Goal: Task Accomplishment & Management: Use online tool/utility

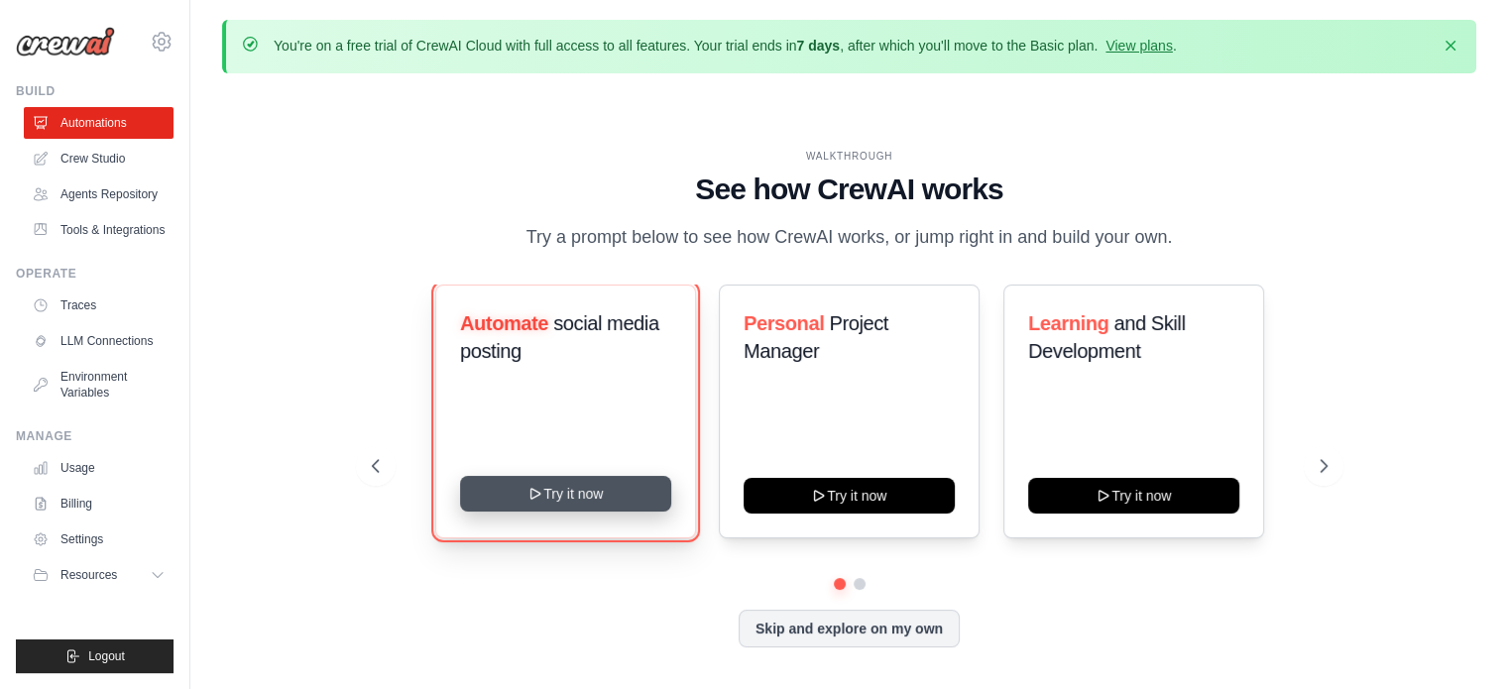
click at [591, 493] on button "Try it now" at bounding box center [565, 494] width 211 height 36
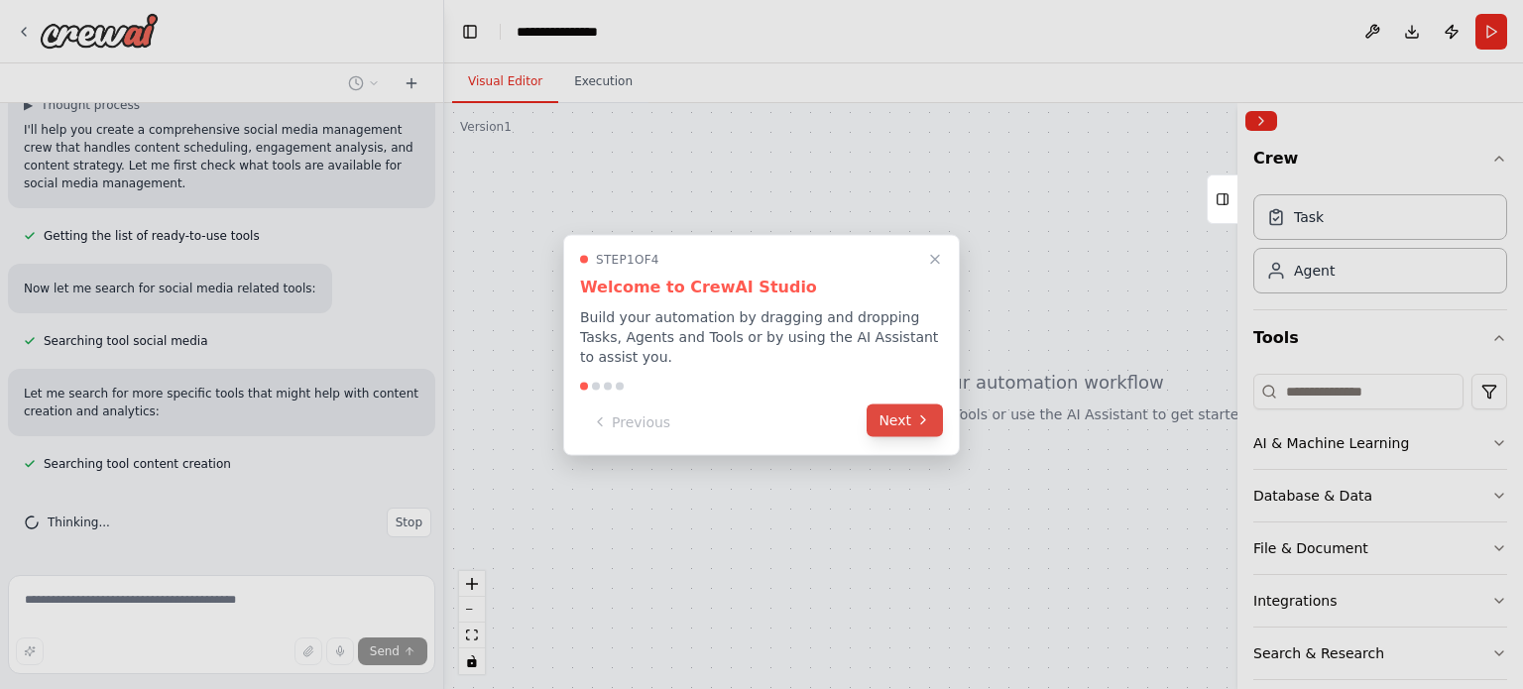
scroll to position [200, 0]
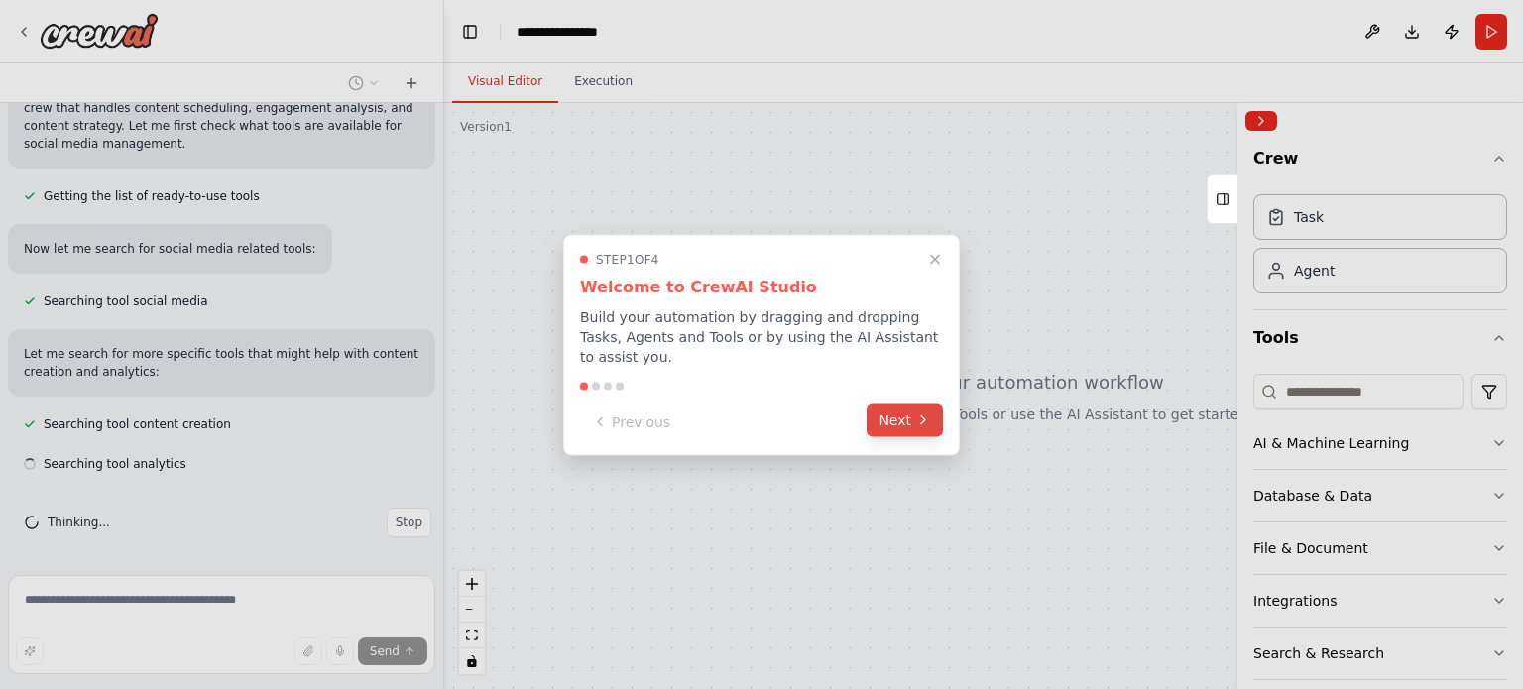
click at [911, 403] on button "Next" at bounding box center [904, 419] width 76 height 33
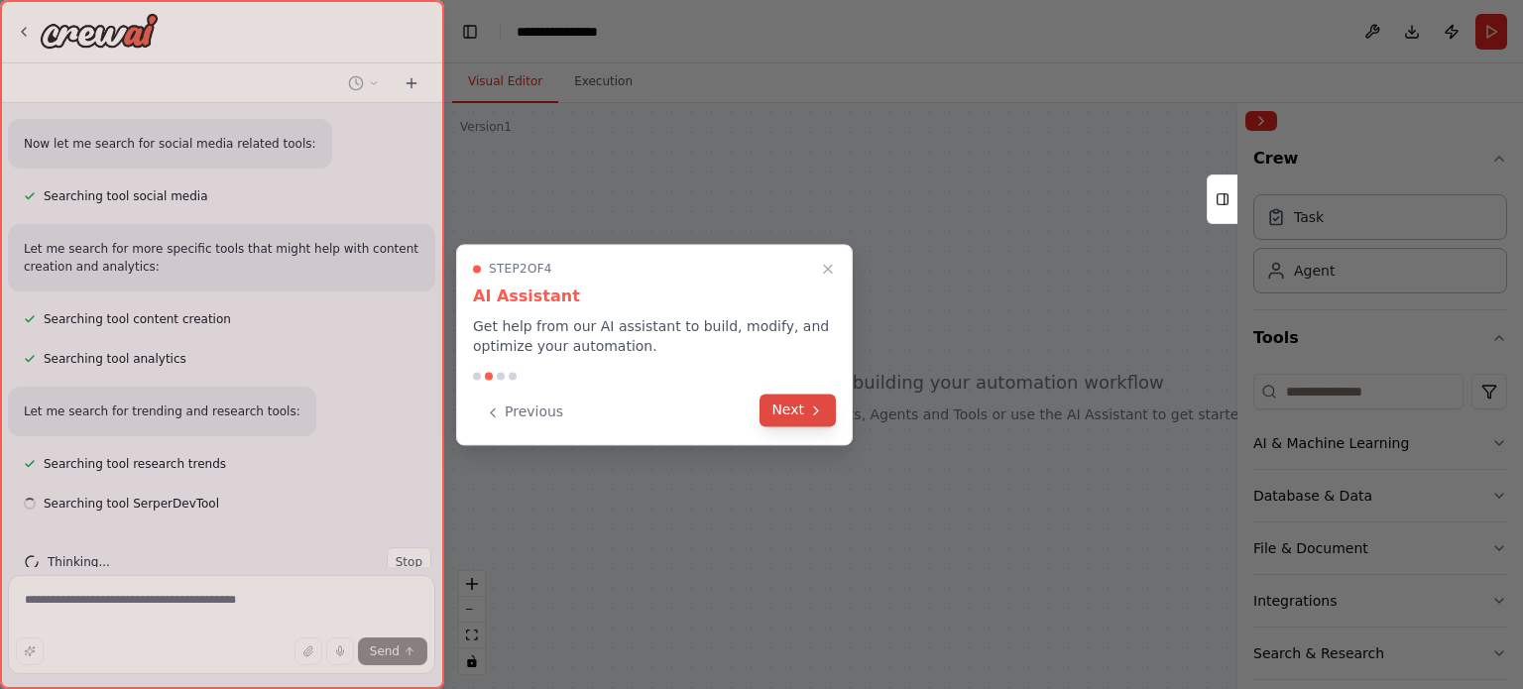
scroll to position [345, 0]
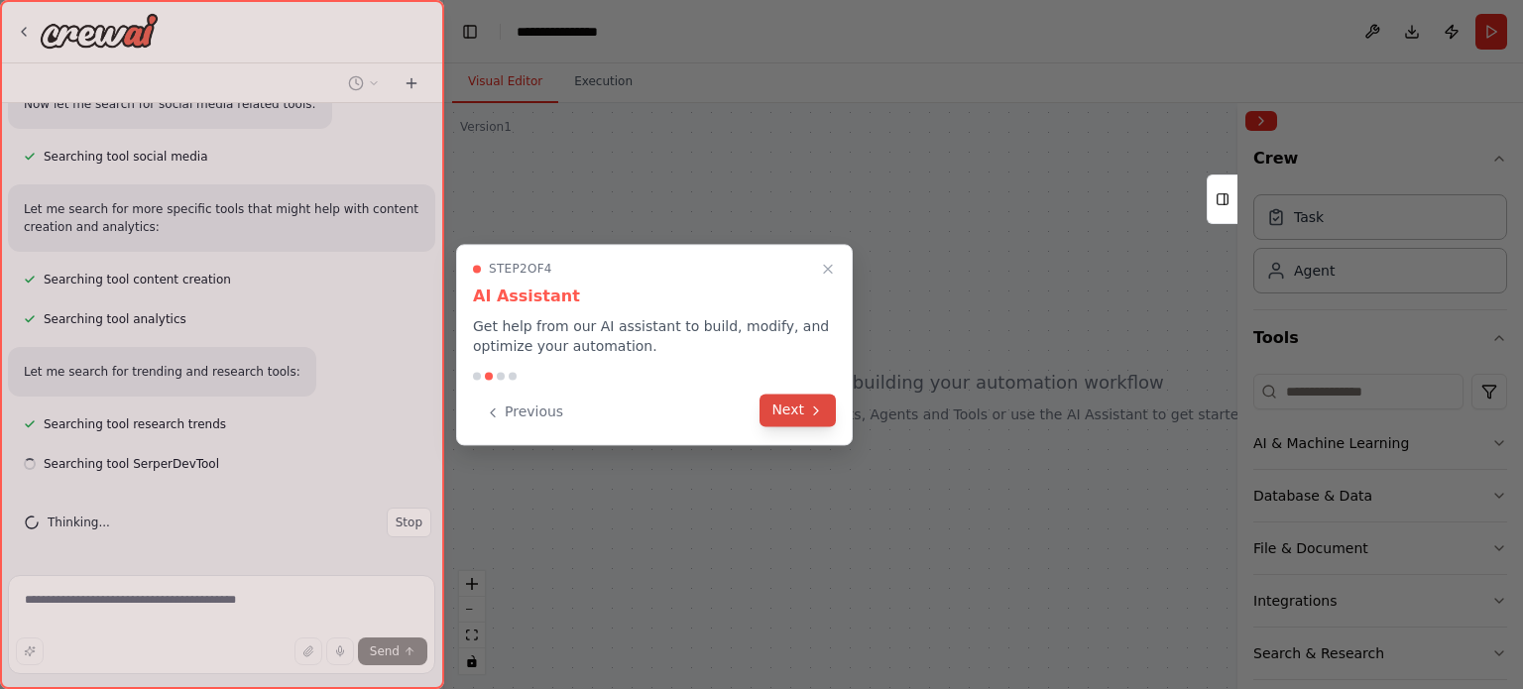
click at [829, 407] on button "Next" at bounding box center [797, 410] width 76 height 33
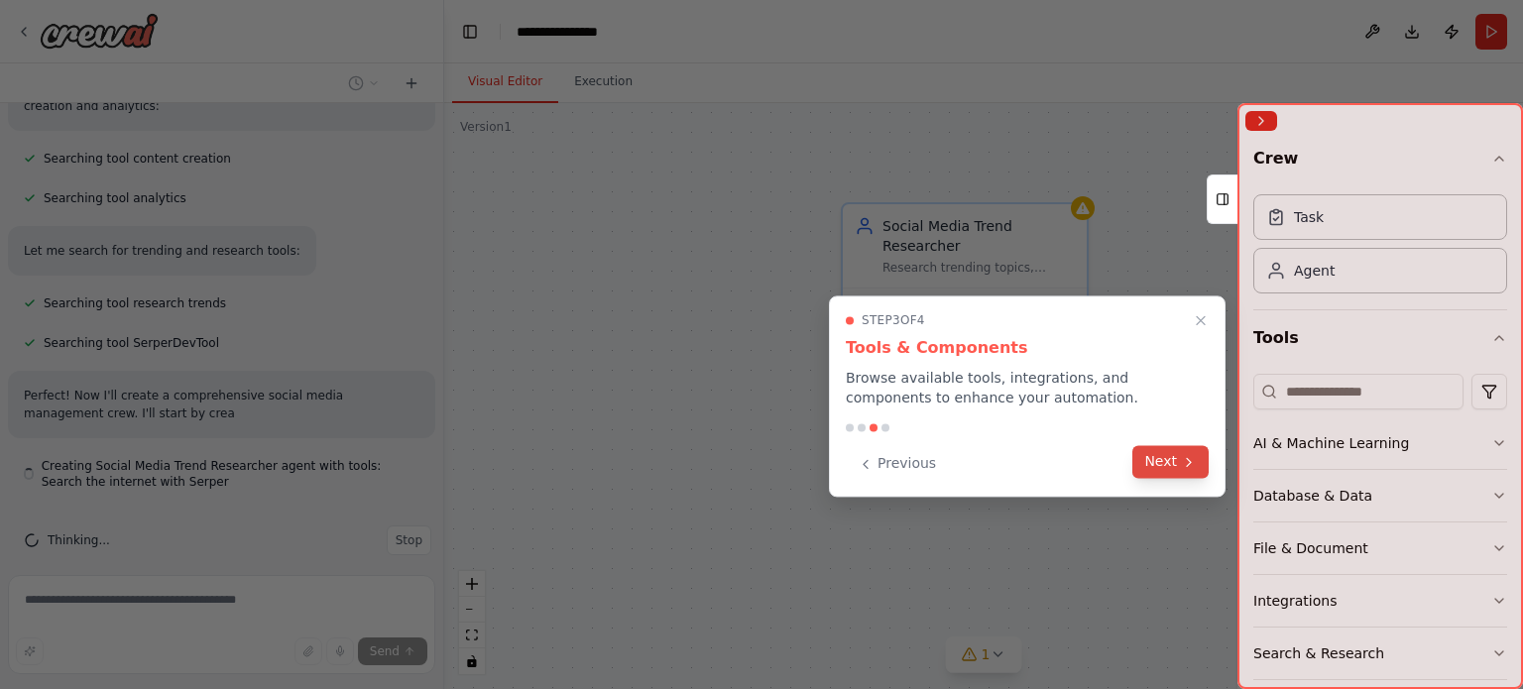
scroll to position [484, 0]
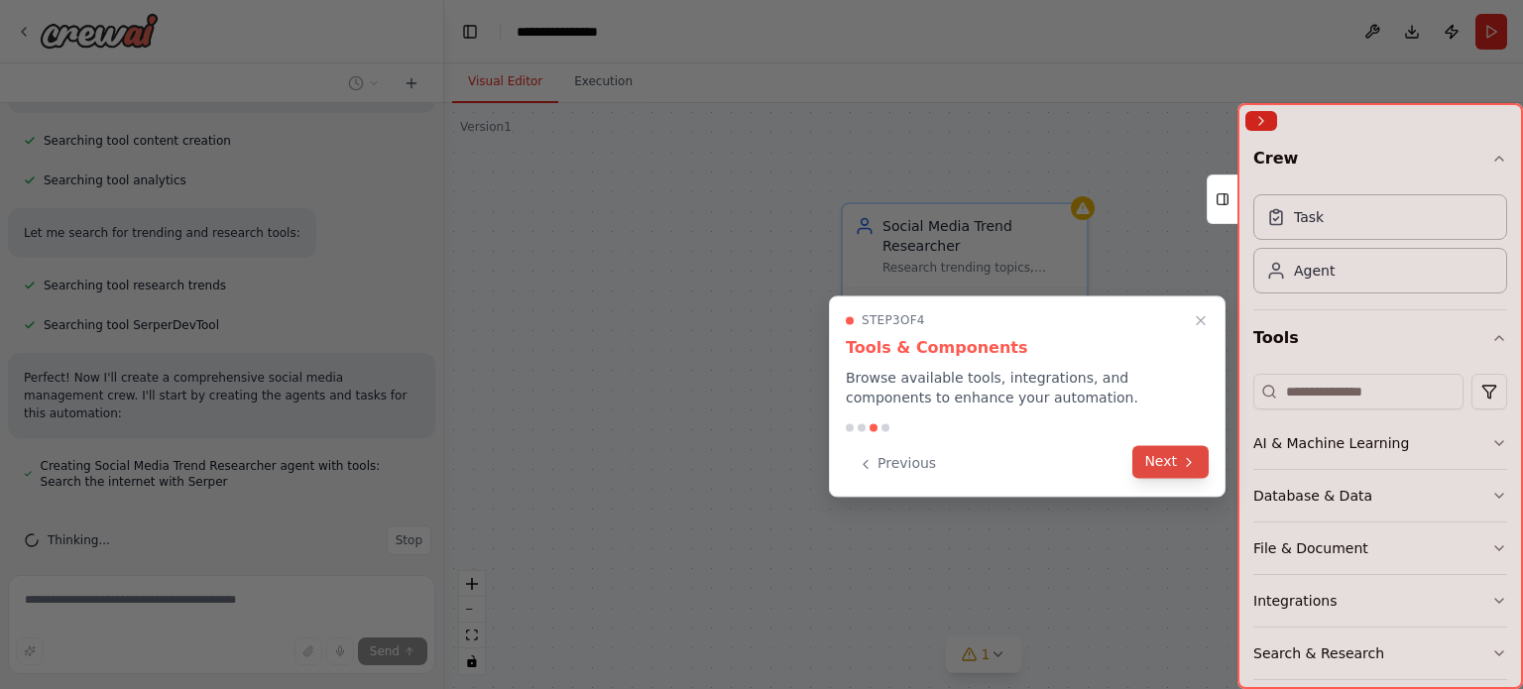
click at [1174, 467] on button "Next" at bounding box center [1170, 461] width 76 height 33
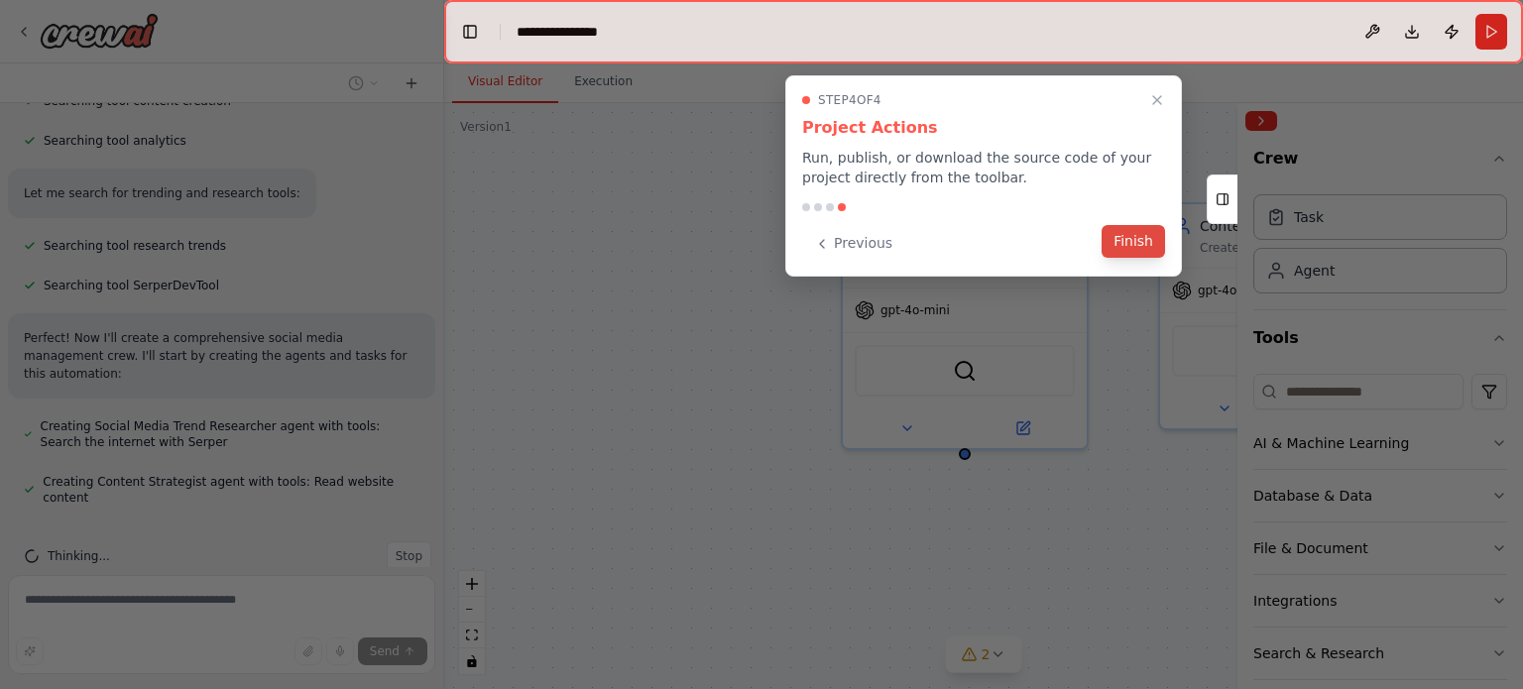
scroll to position [579, 0]
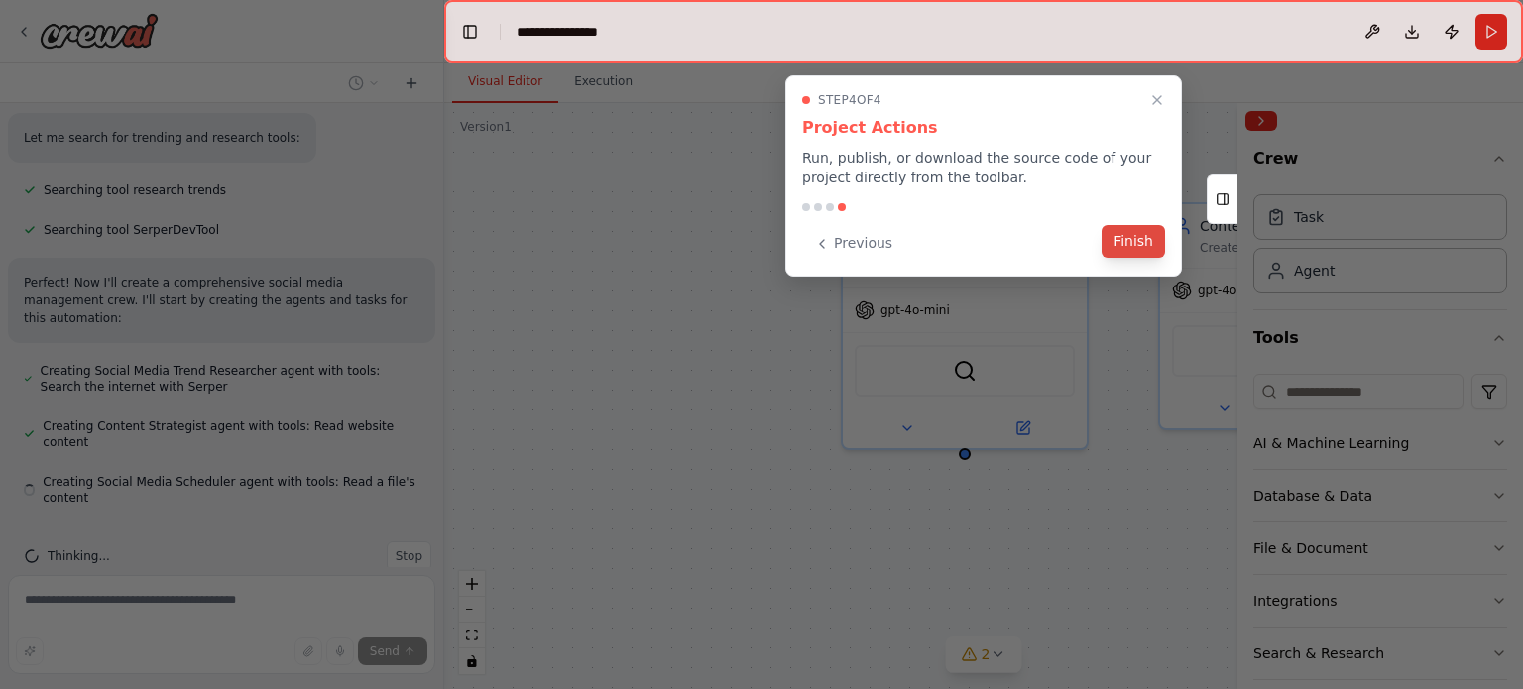
click at [1122, 245] on button "Finish" at bounding box center [1132, 241] width 63 height 33
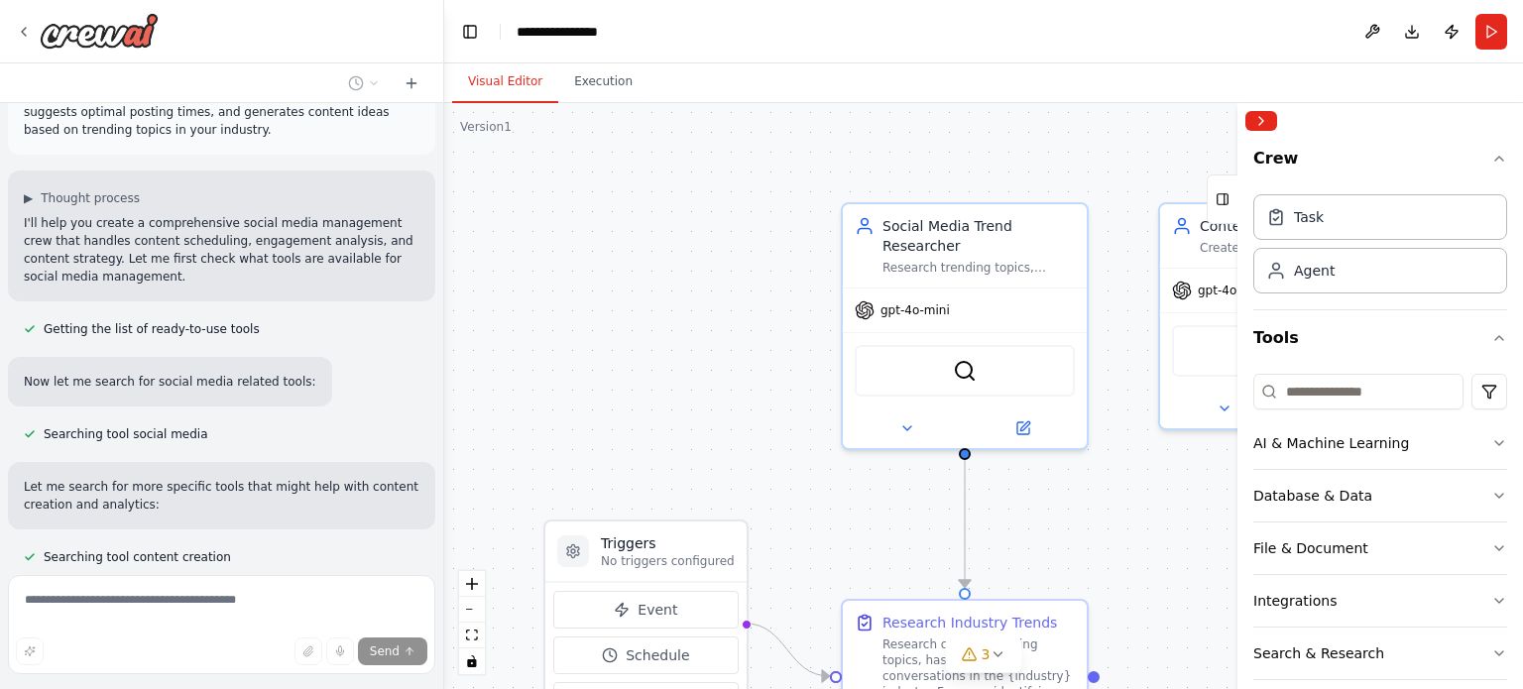
scroll to position [70, 0]
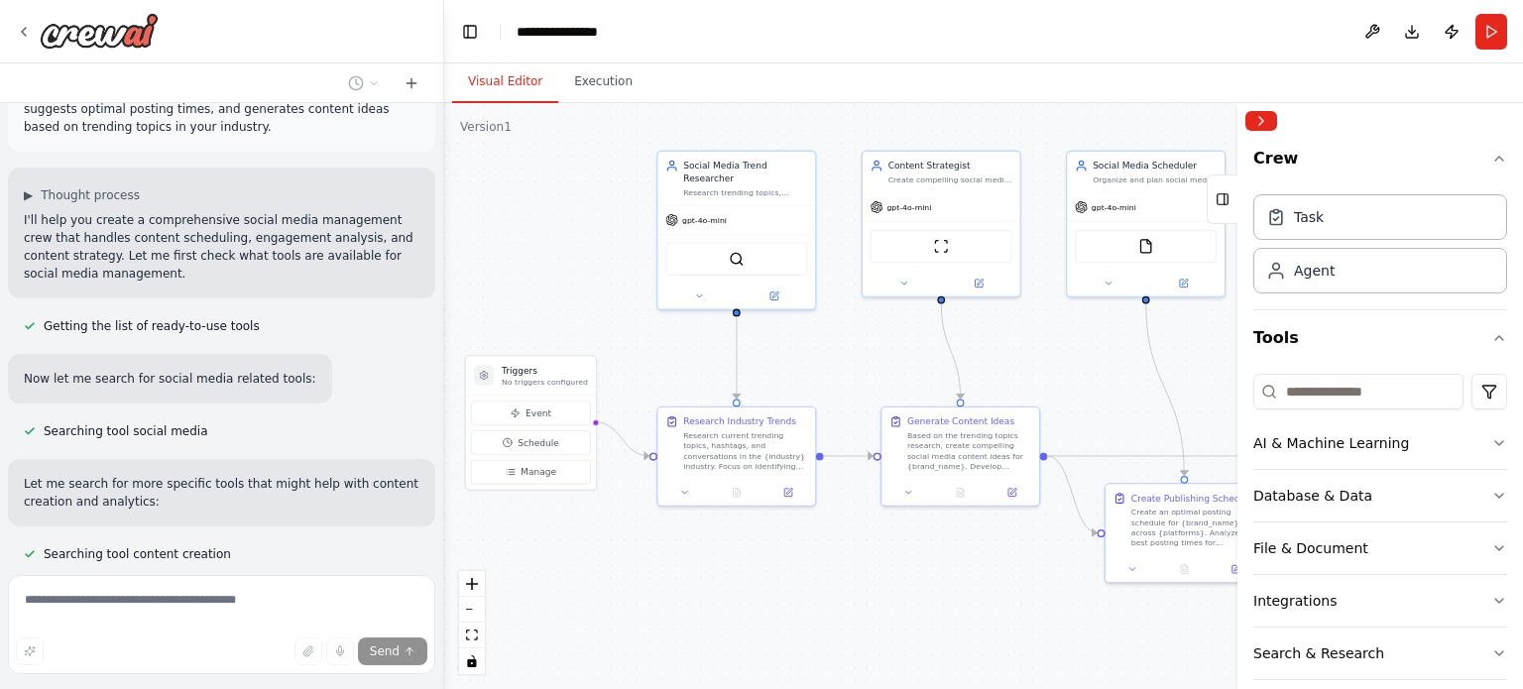
drag, startPoint x: 1159, startPoint y: 554, endPoint x: 860, endPoint y: 353, distance: 360.8
click at [860, 353] on div ".deletable-edge-delete-btn { width: 20px; height: 20px; border: 0px solid #ffff…" at bounding box center [983, 396] width 1079 height 586
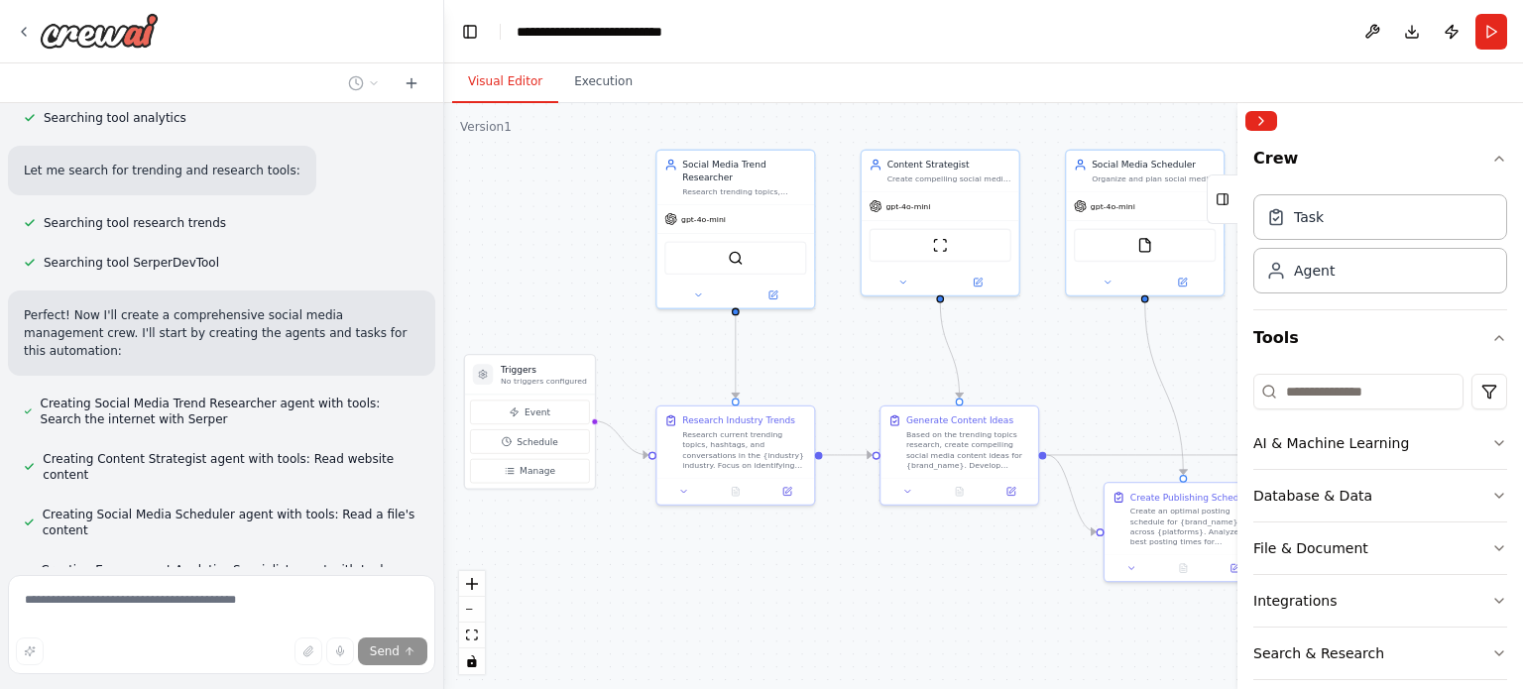
scroll to position [547, 0]
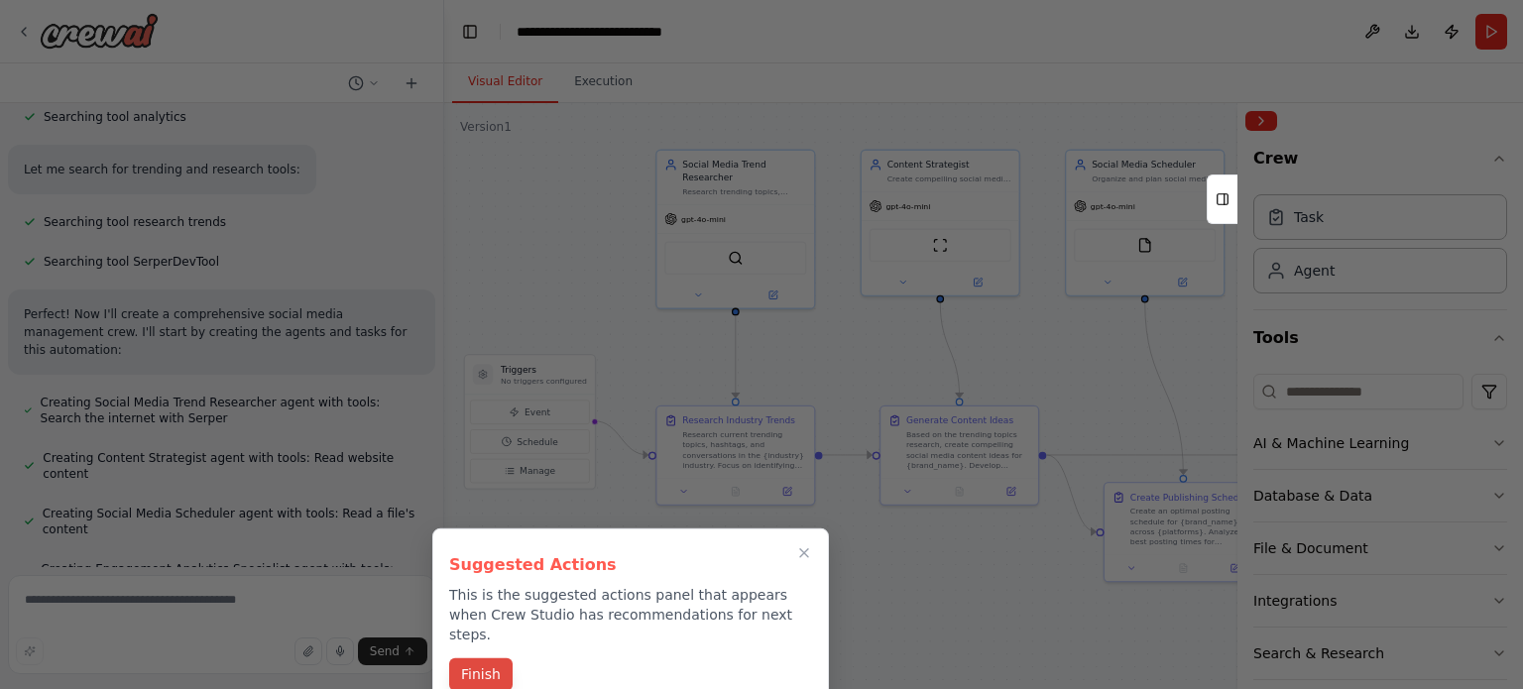
click at [479, 658] on button "Finish" at bounding box center [480, 674] width 63 height 33
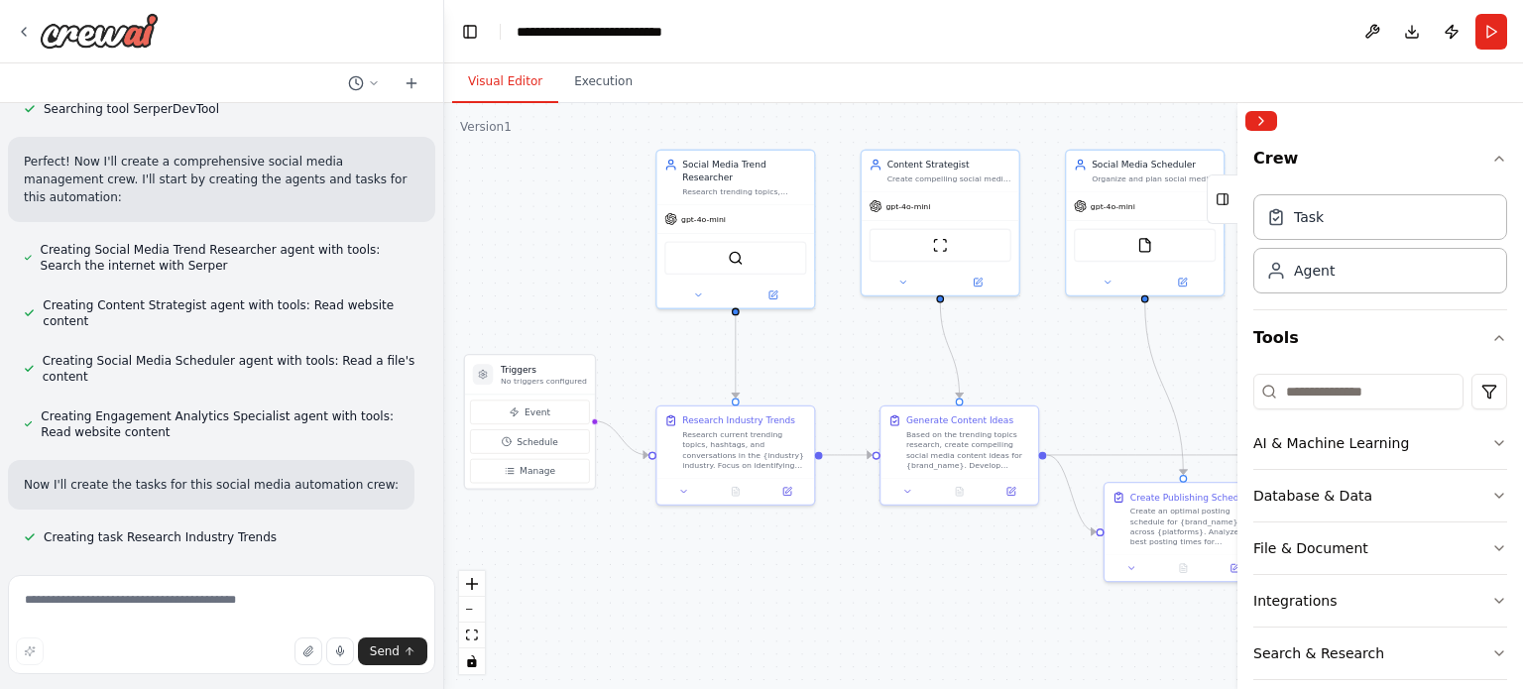
scroll to position [714, 0]
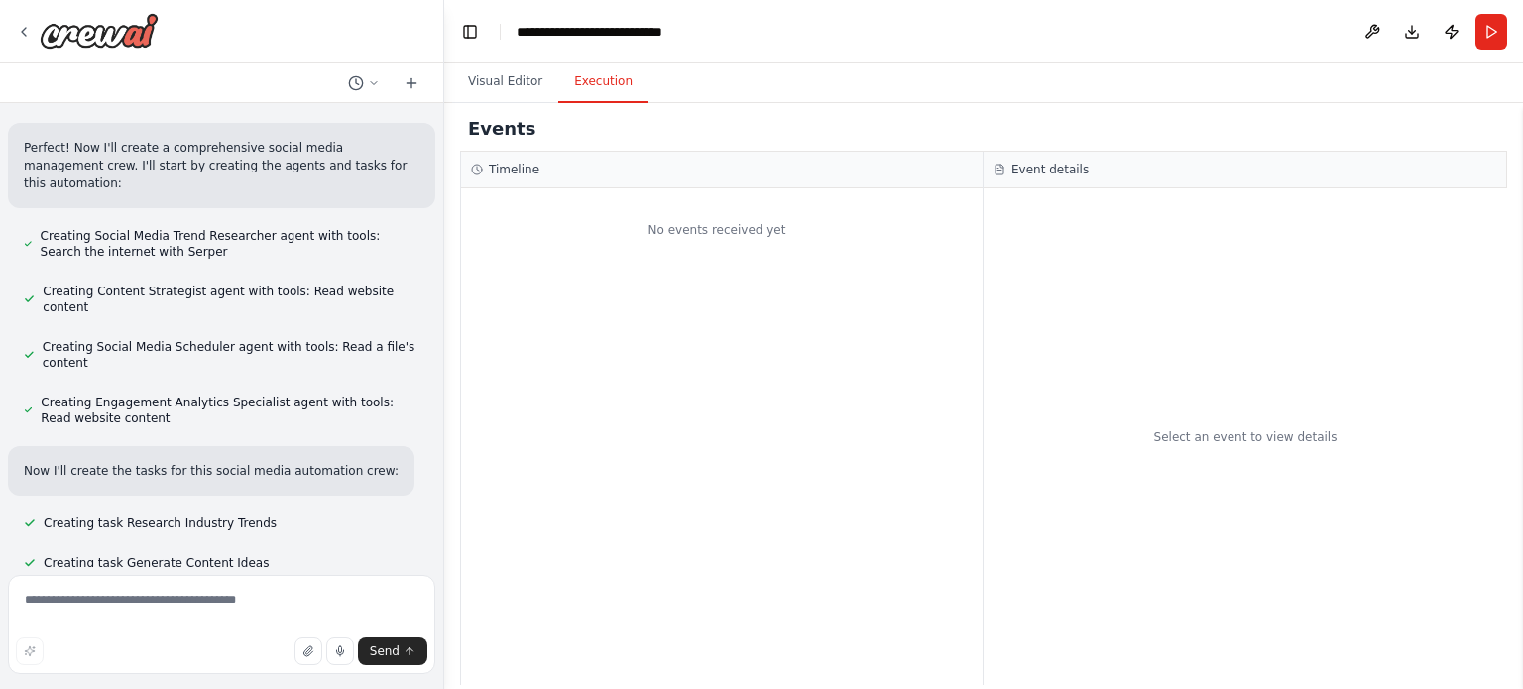
click at [578, 80] on button "Execution" at bounding box center [603, 82] width 90 height 42
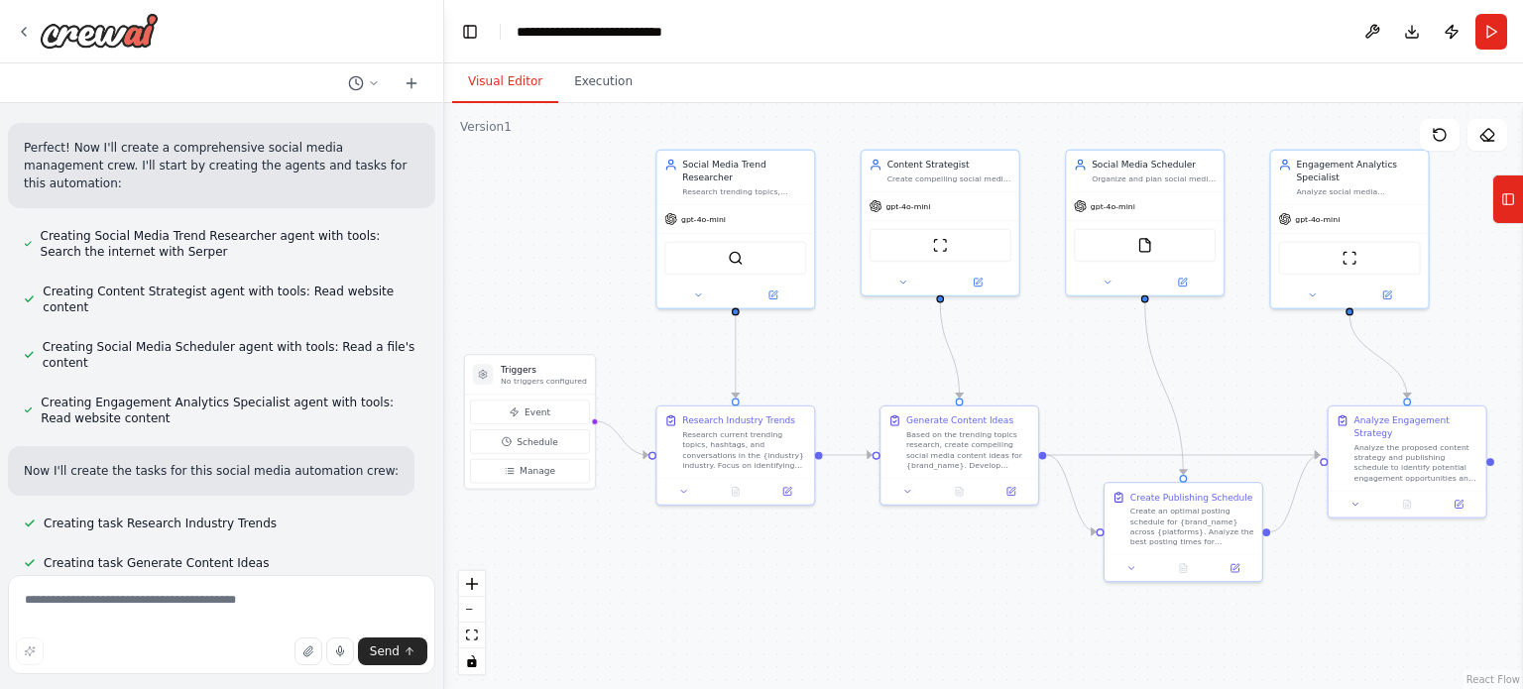
click at [502, 76] on button "Visual Editor" at bounding box center [505, 82] width 106 height 42
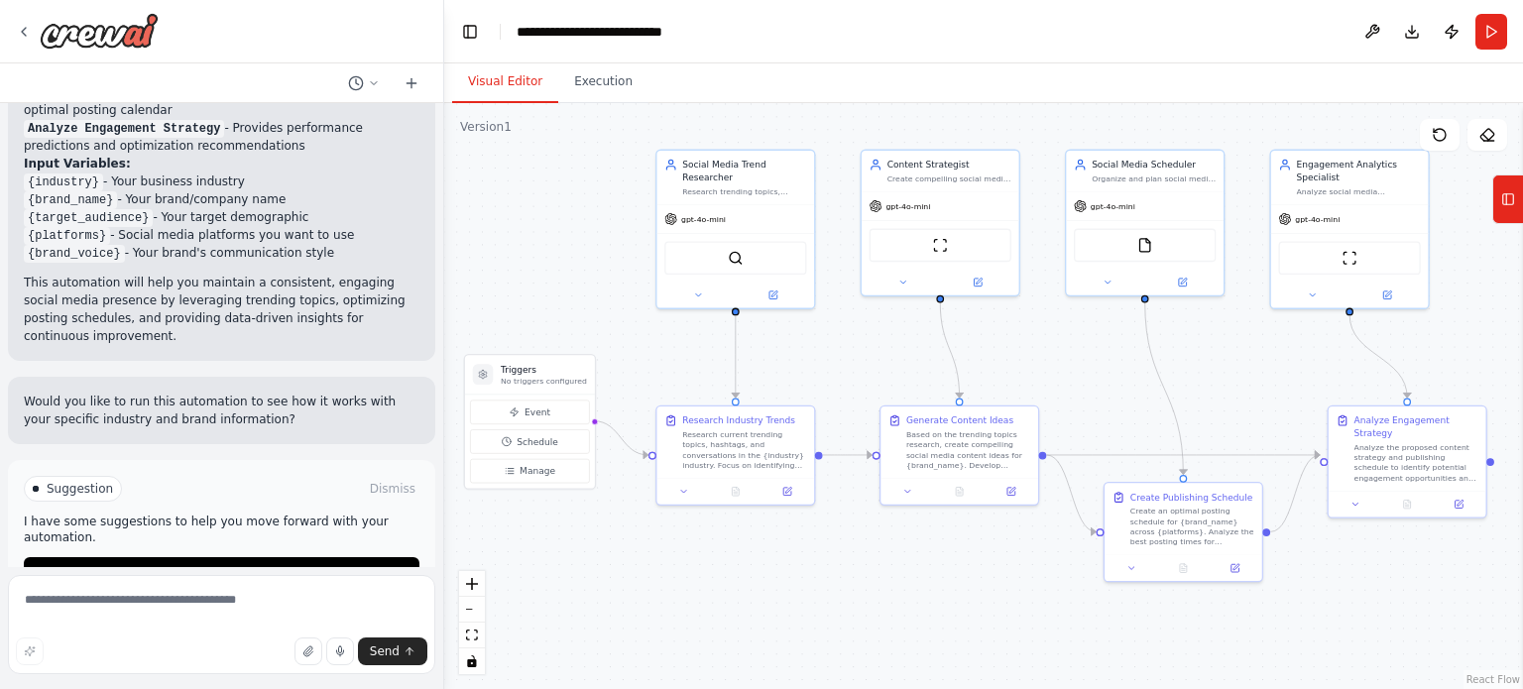
scroll to position [1788, 0]
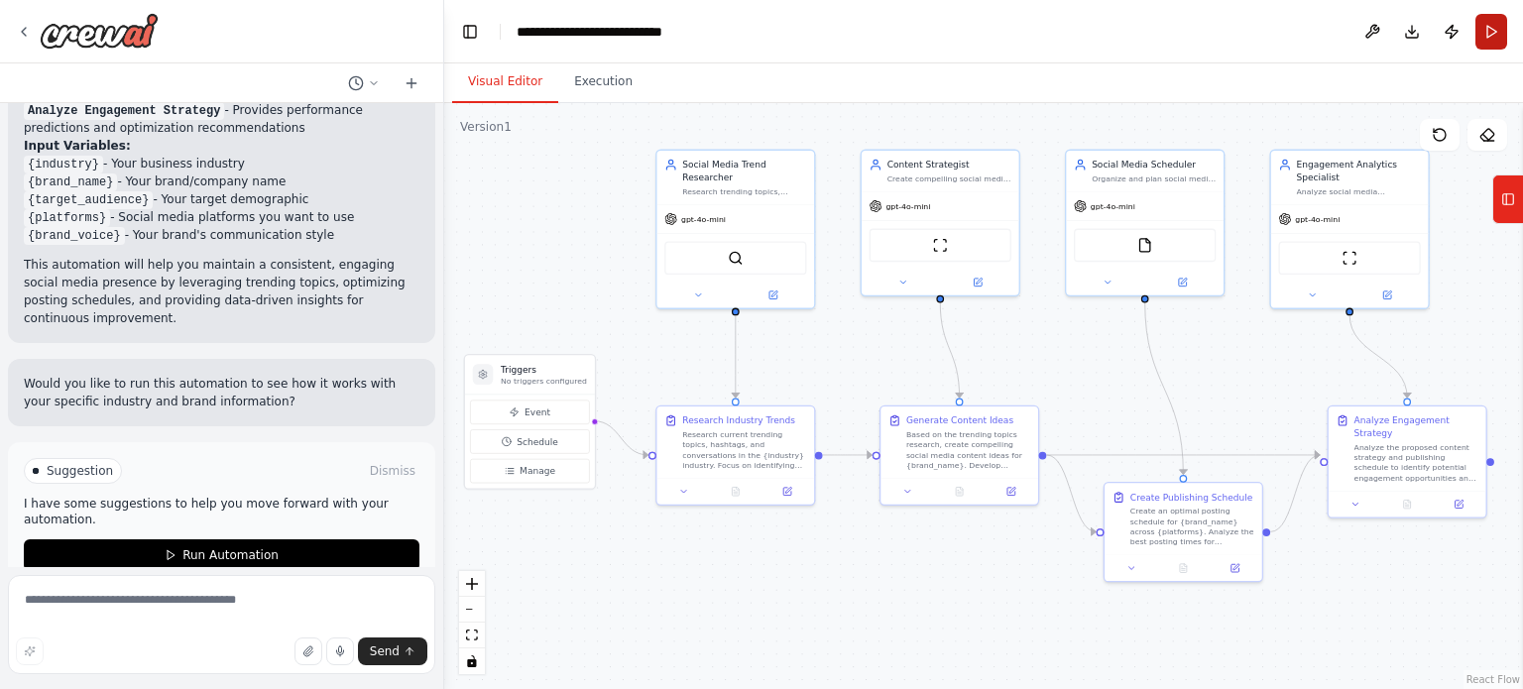
click at [1499, 34] on button "Run" at bounding box center [1491, 32] width 32 height 36
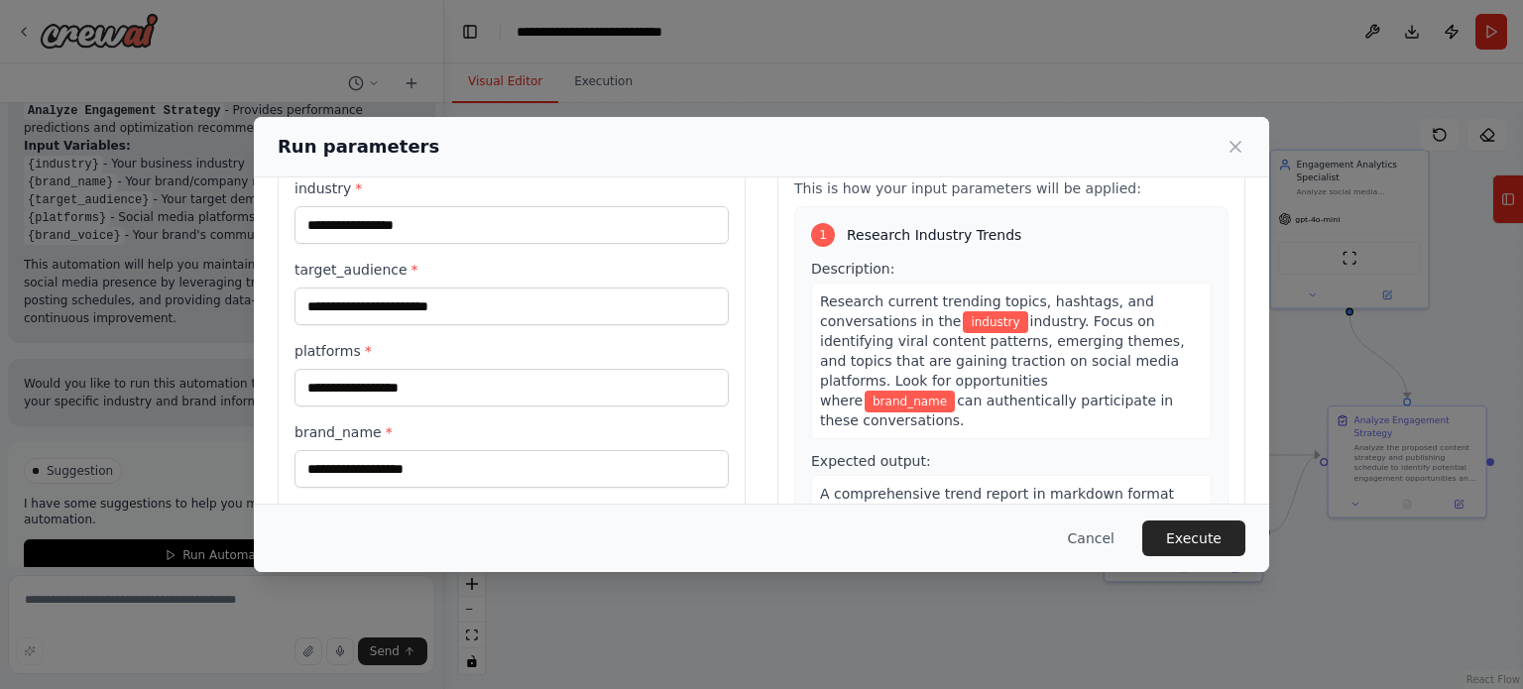
scroll to position [103, 0]
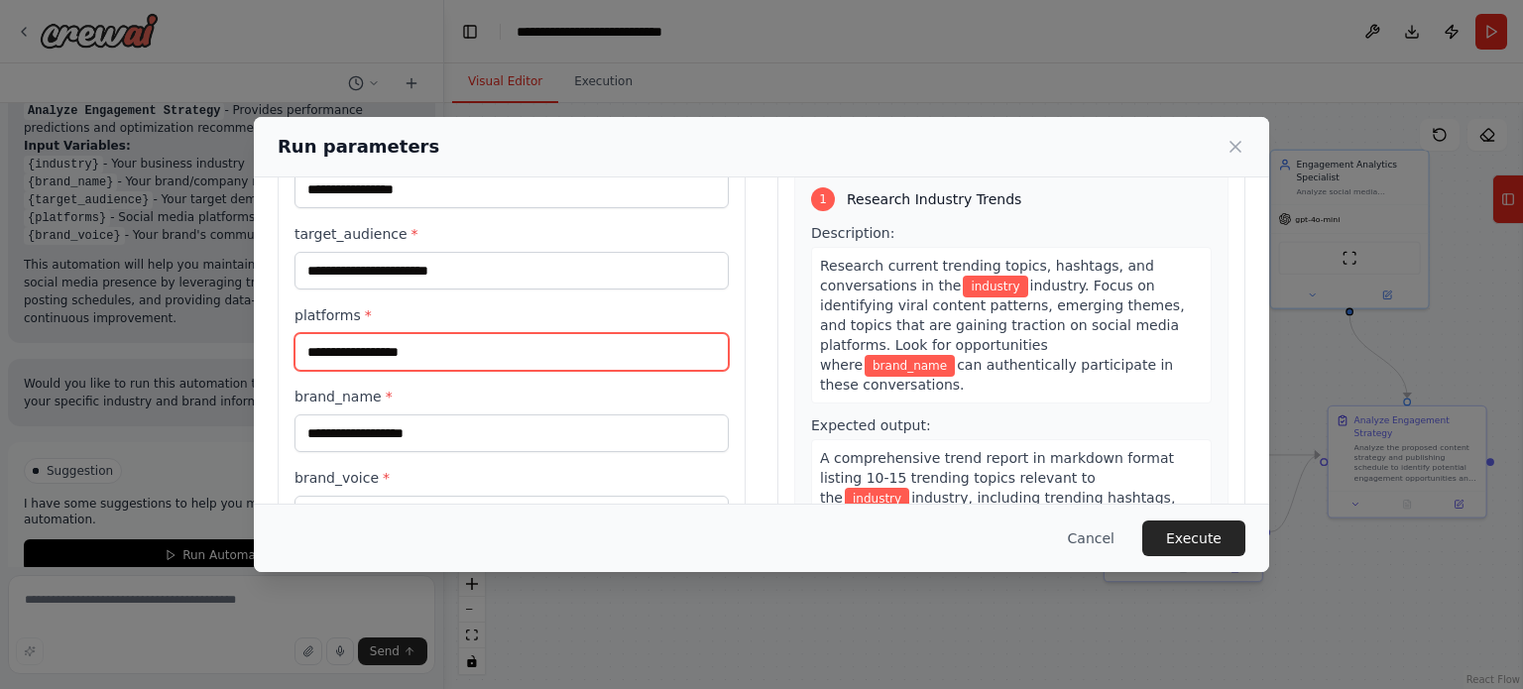
click at [420, 360] on input "platforms *" at bounding box center [511, 352] width 434 height 38
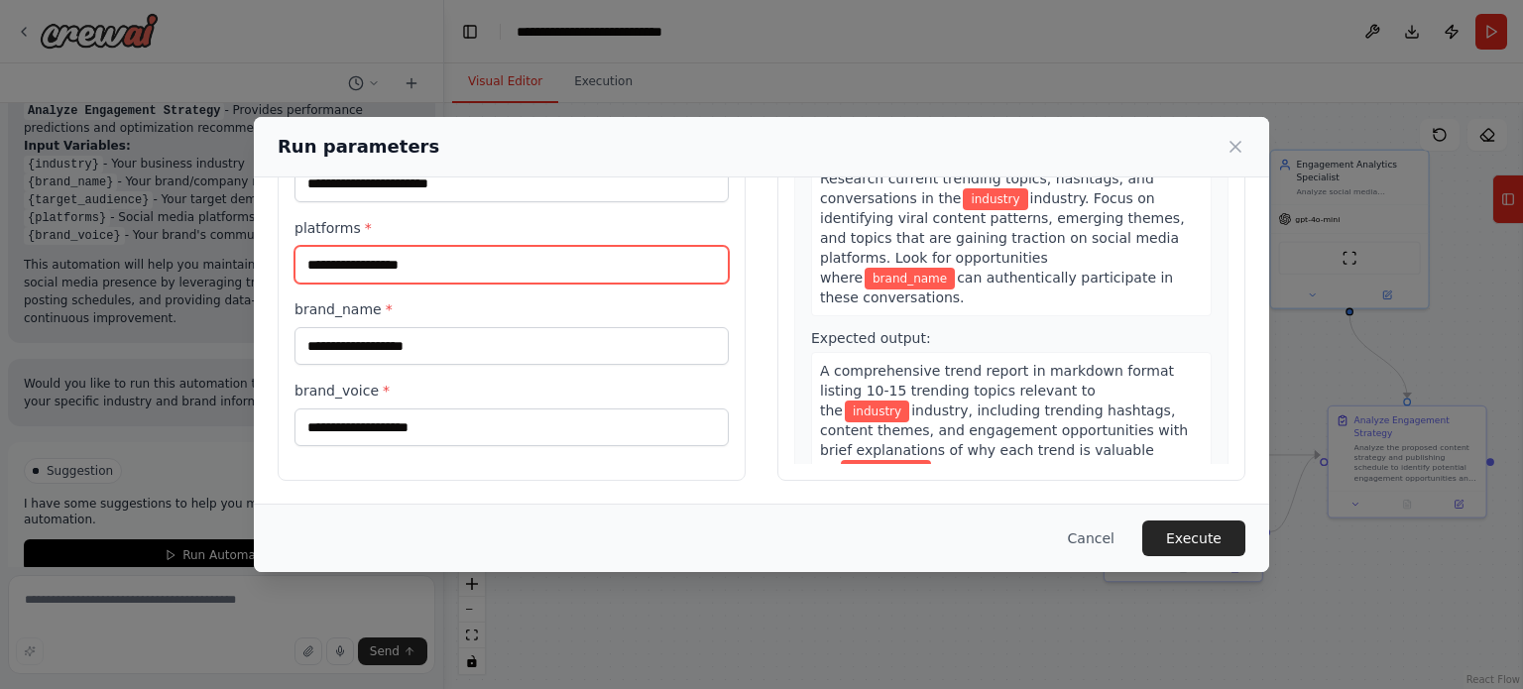
scroll to position [0, 0]
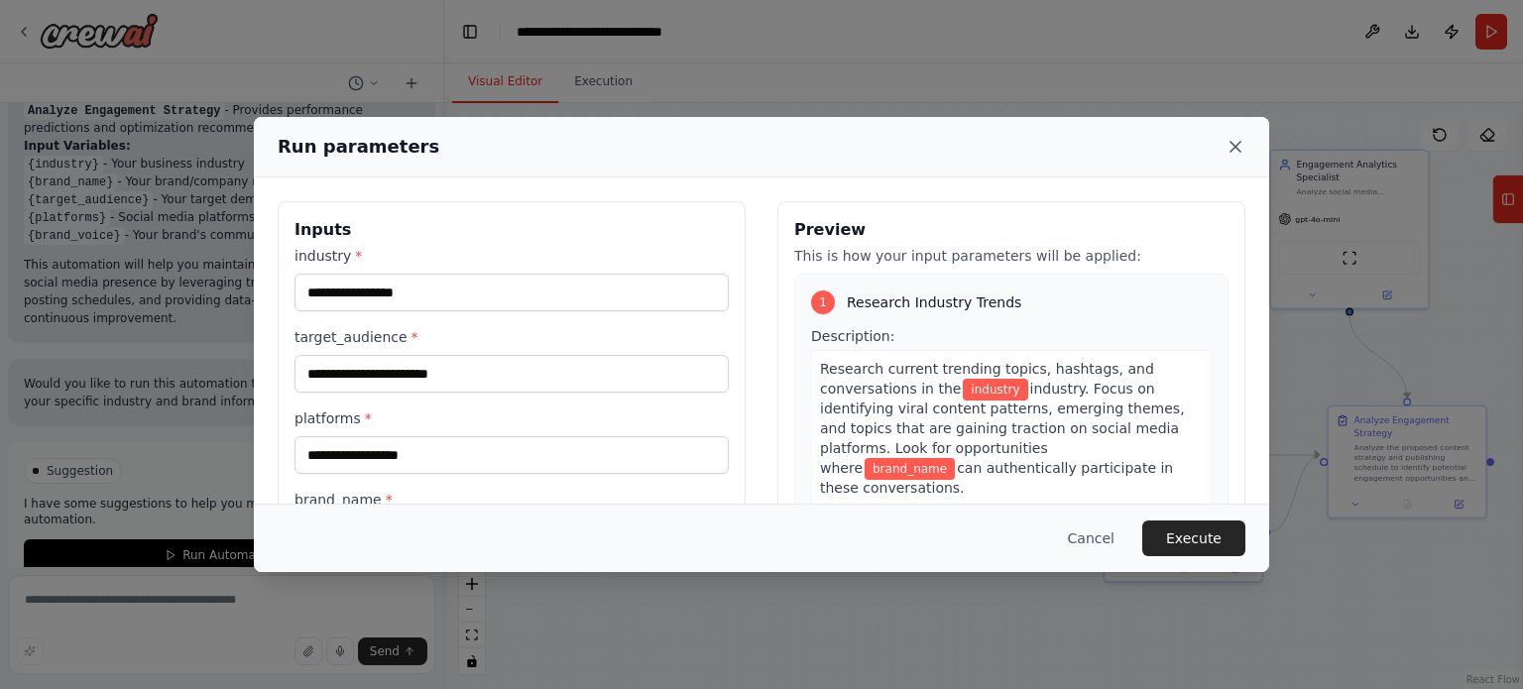
click at [1234, 156] on icon at bounding box center [1235, 147] width 20 height 20
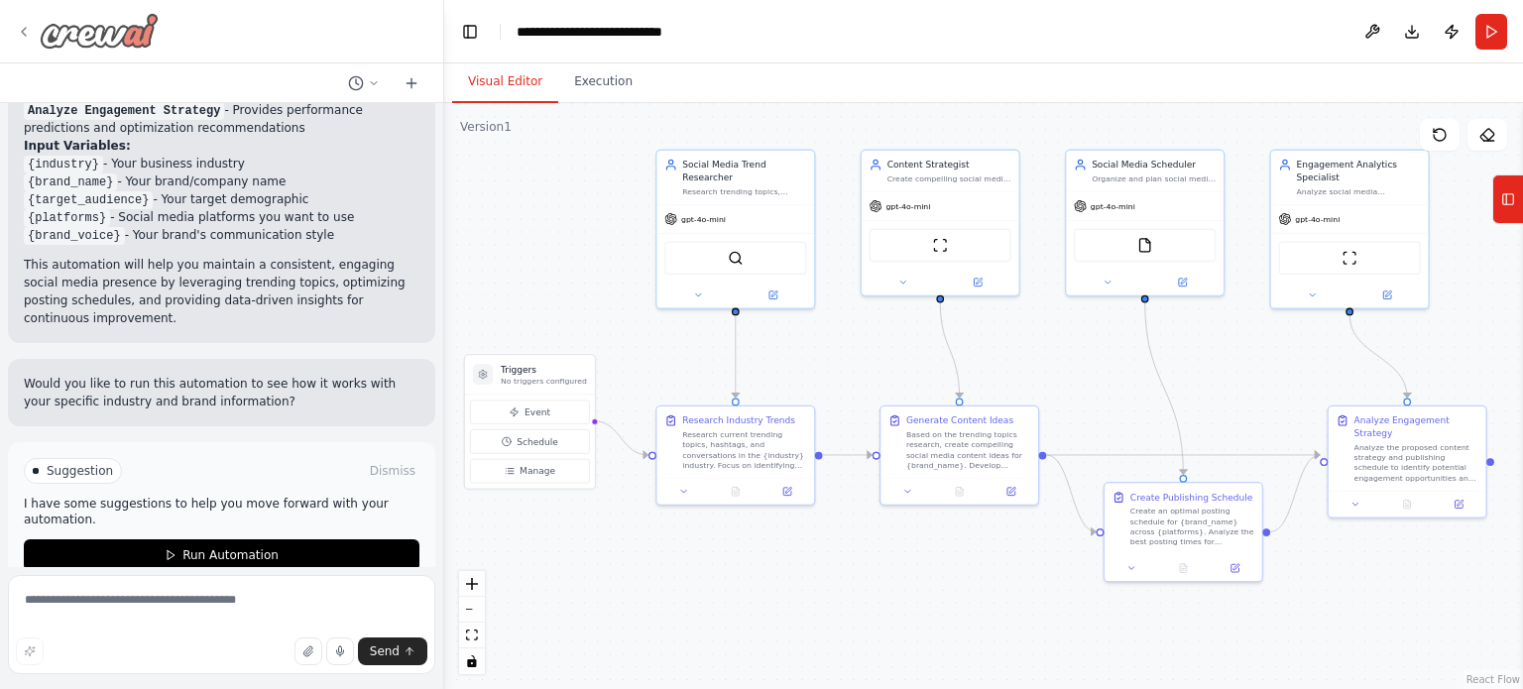
click at [30, 35] on icon at bounding box center [24, 32] width 16 height 16
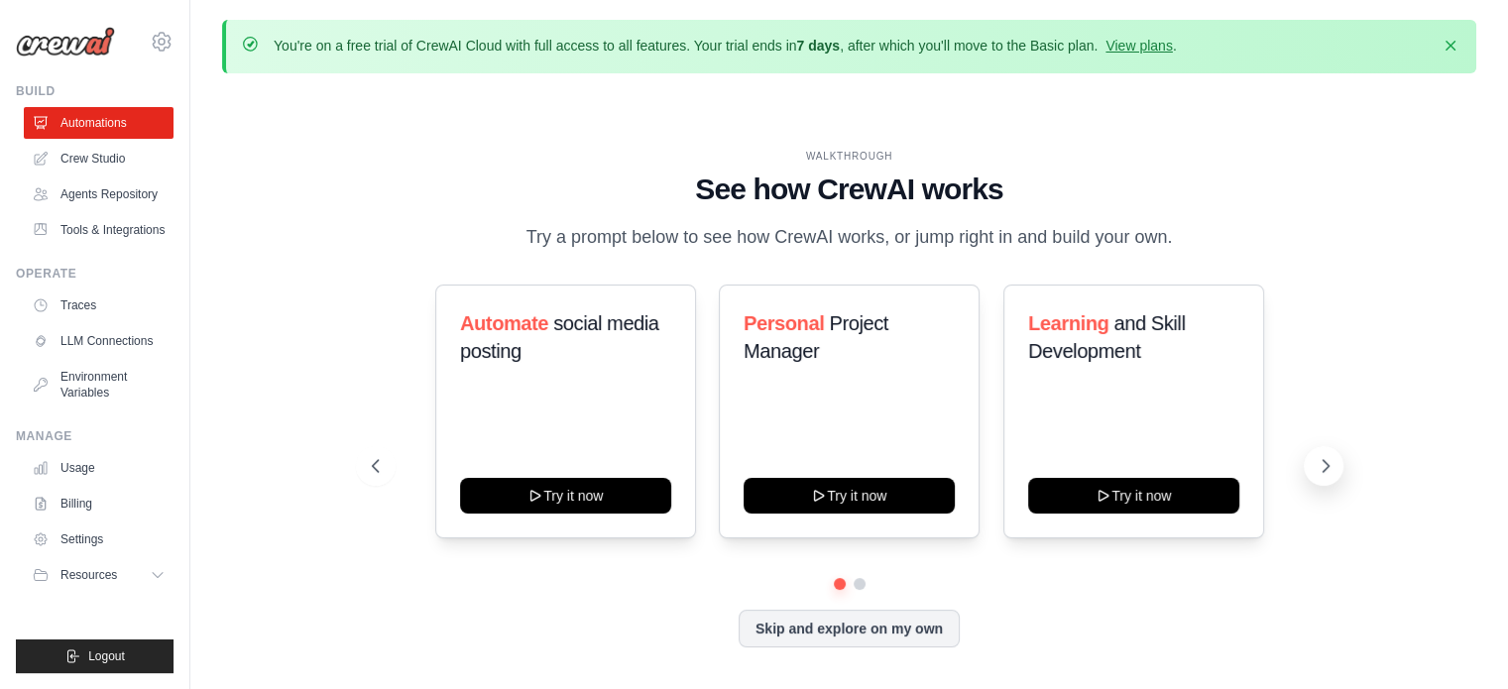
click at [1320, 456] on icon at bounding box center [1326, 466] width 20 height 20
click at [79, 202] on link "Agents Repository" at bounding box center [101, 194] width 150 height 32
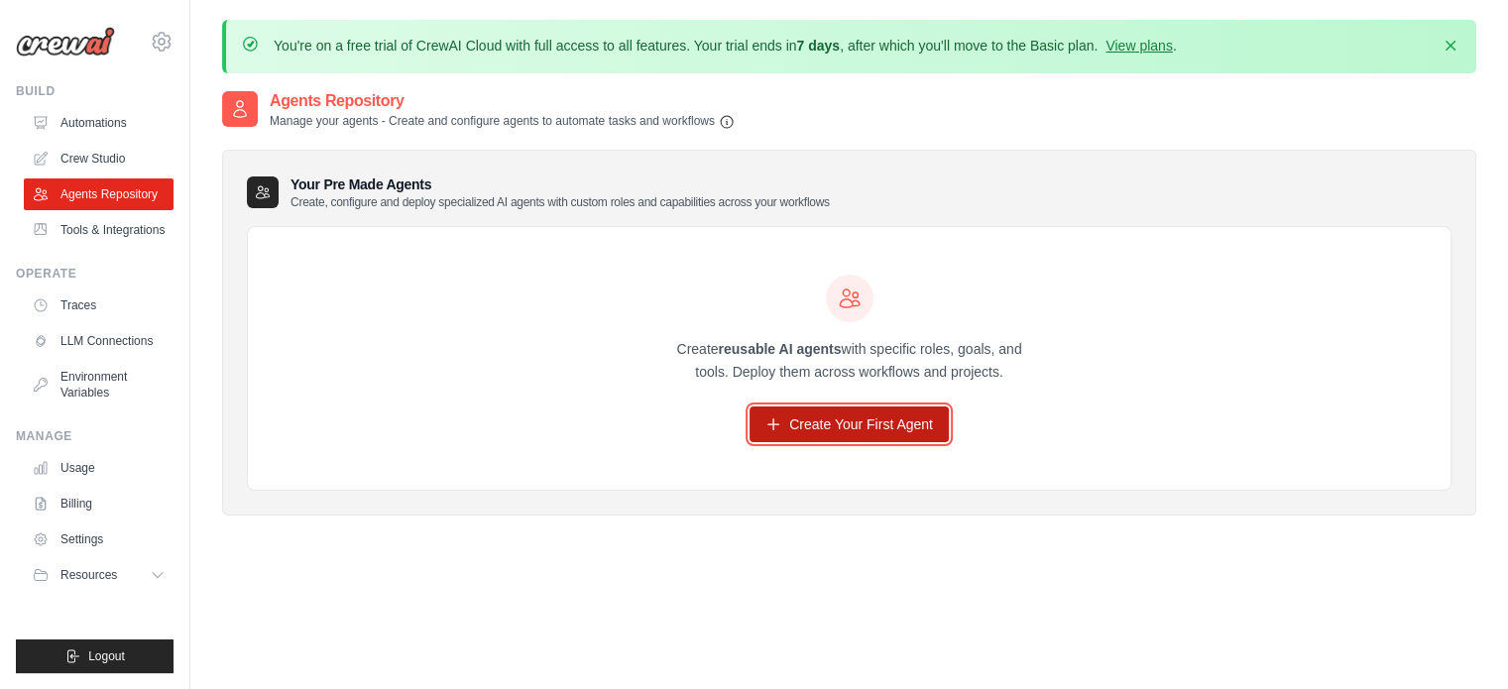
click at [781, 421] on link "Create Your First Agent" at bounding box center [848, 424] width 199 height 36
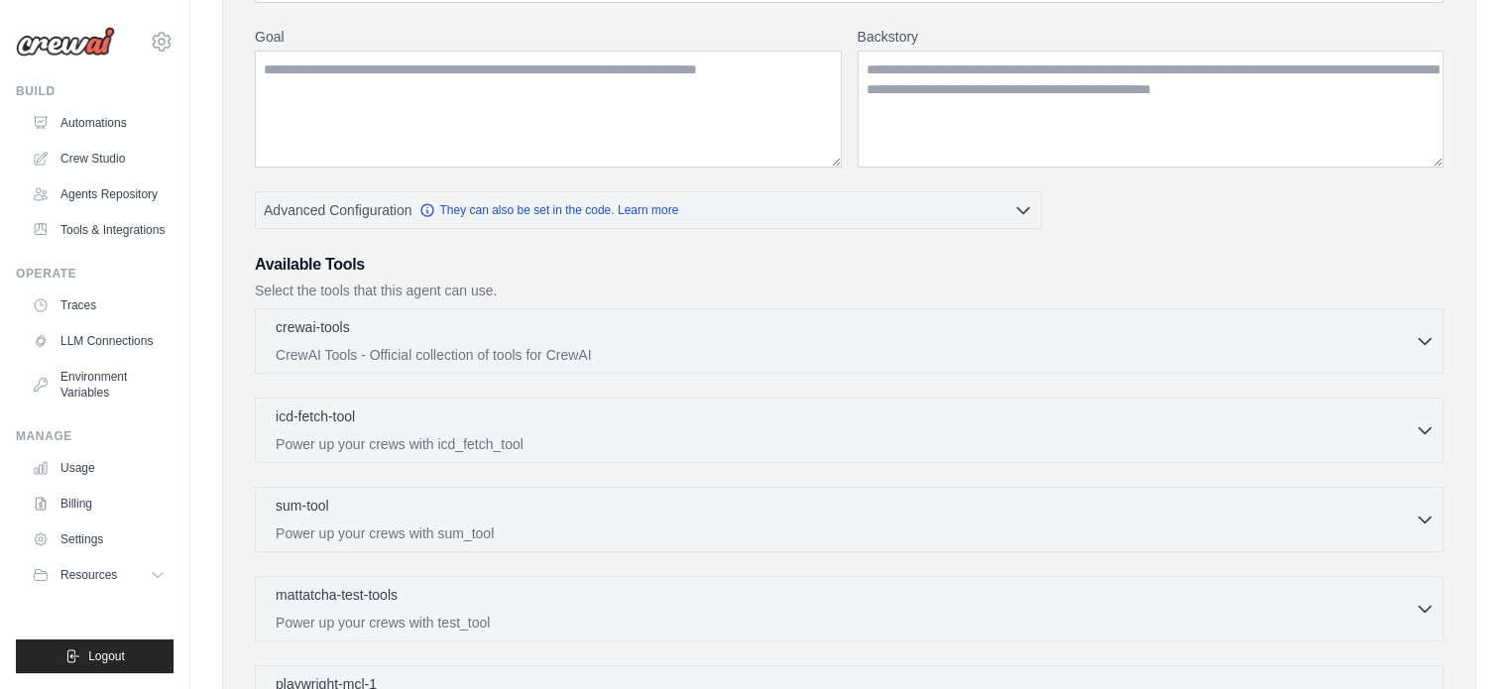
scroll to position [321, 0]
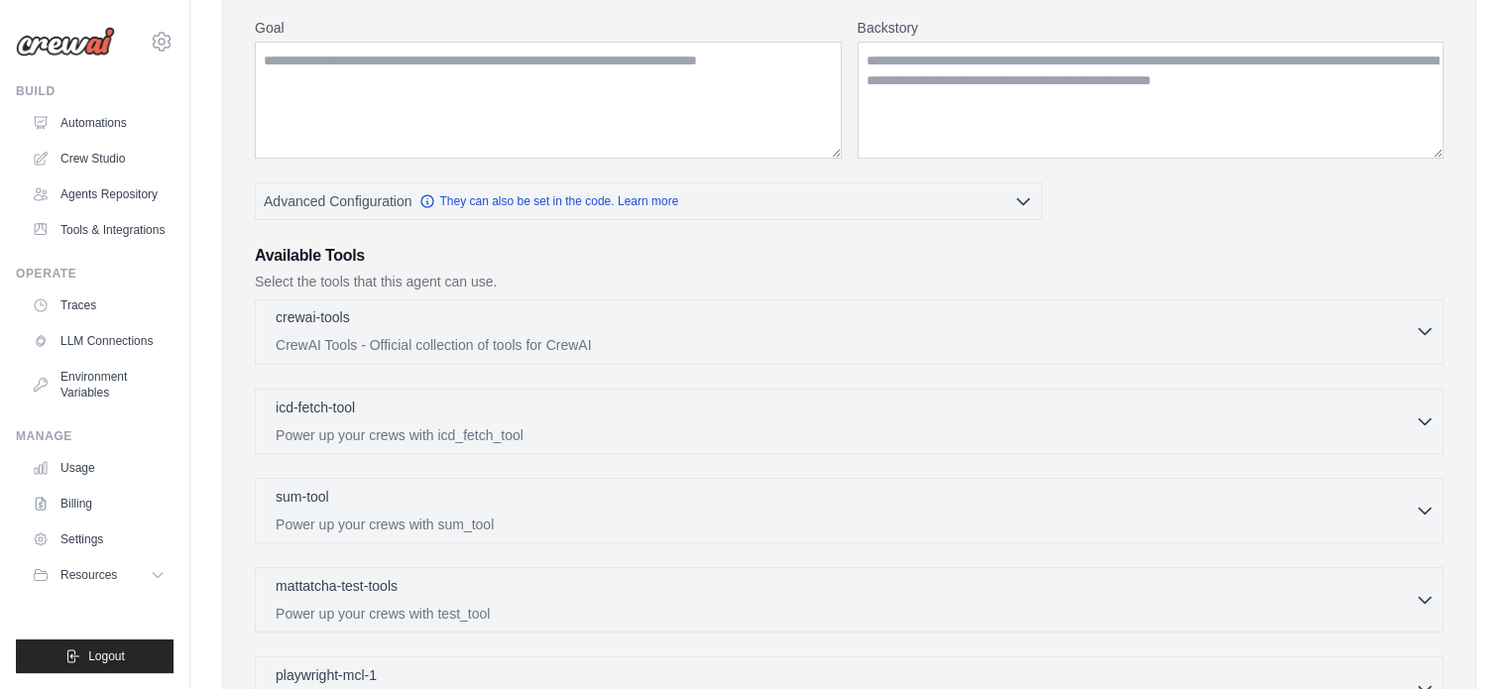
click at [1423, 327] on icon "button" at bounding box center [1425, 331] width 20 height 20
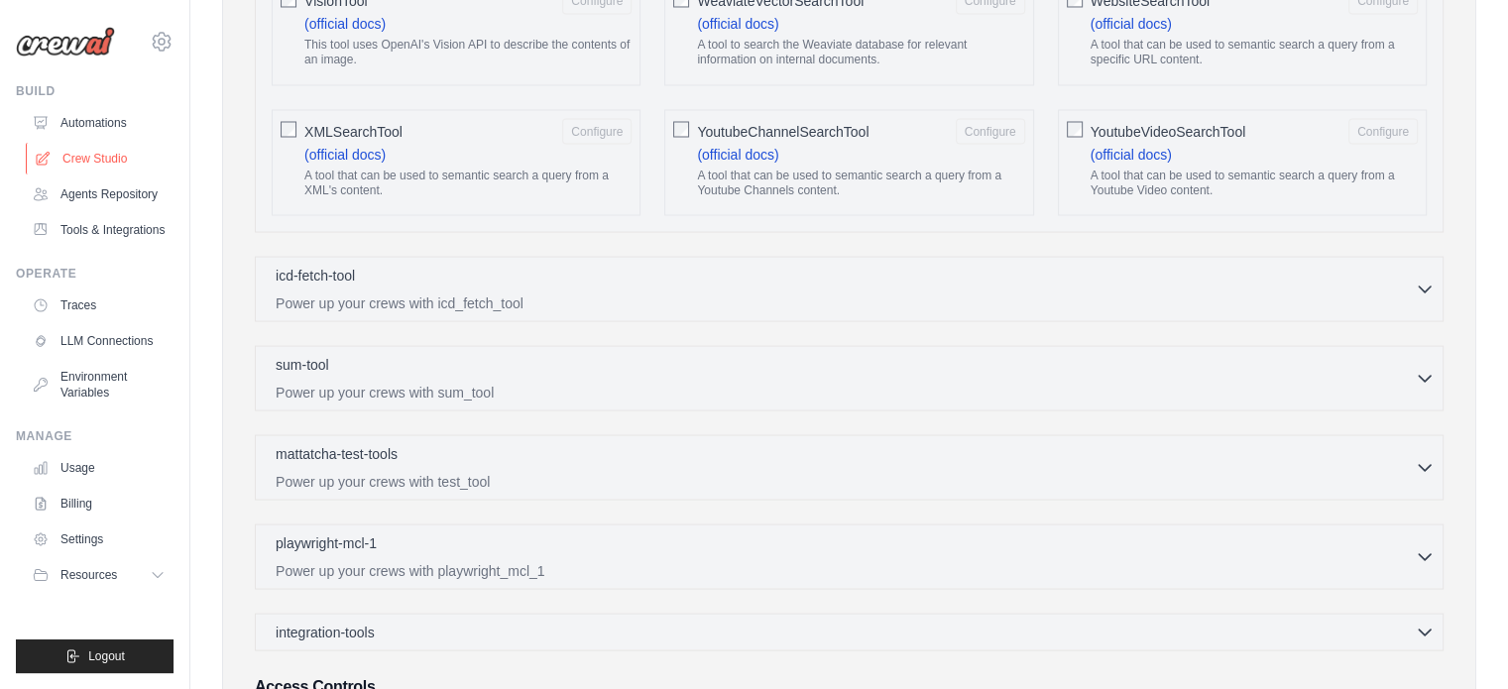
scroll to position [3660, 0]
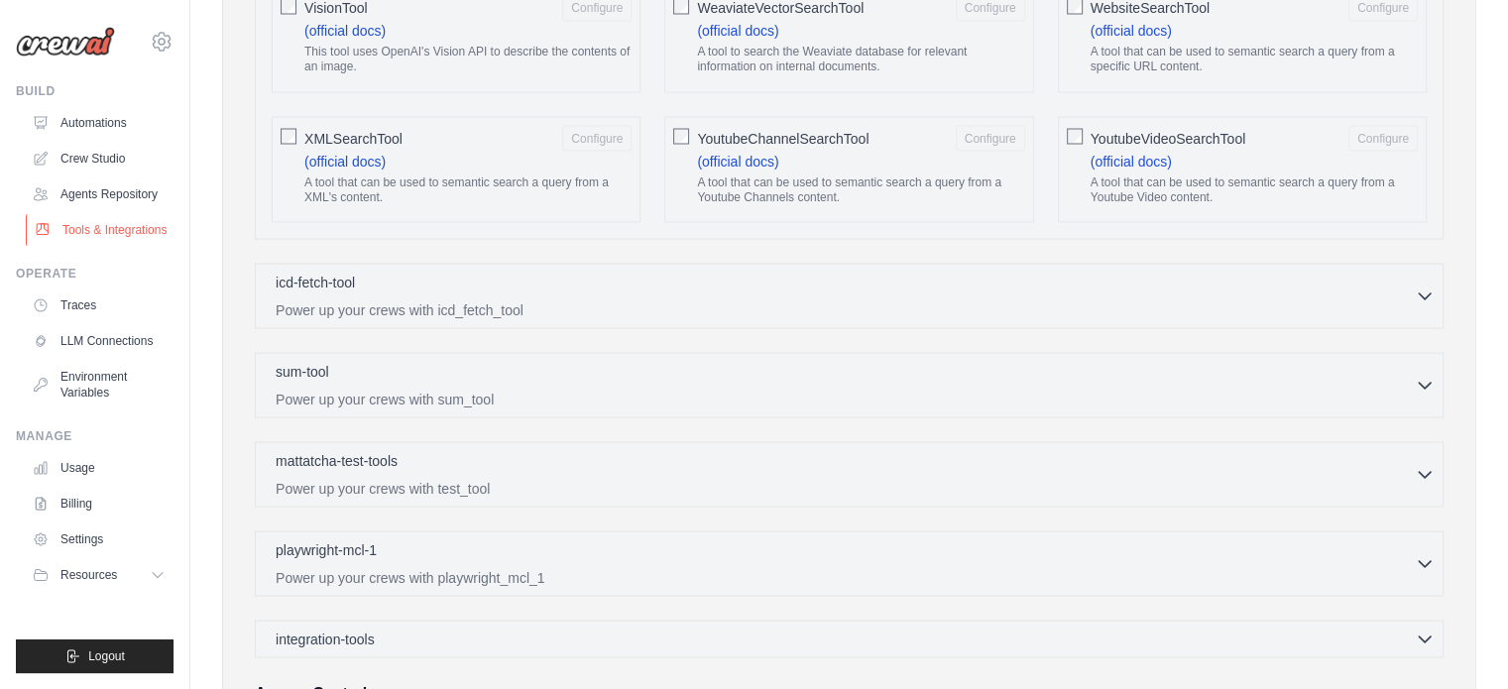
click at [110, 224] on link "Tools & Integrations" at bounding box center [101, 230] width 150 height 32
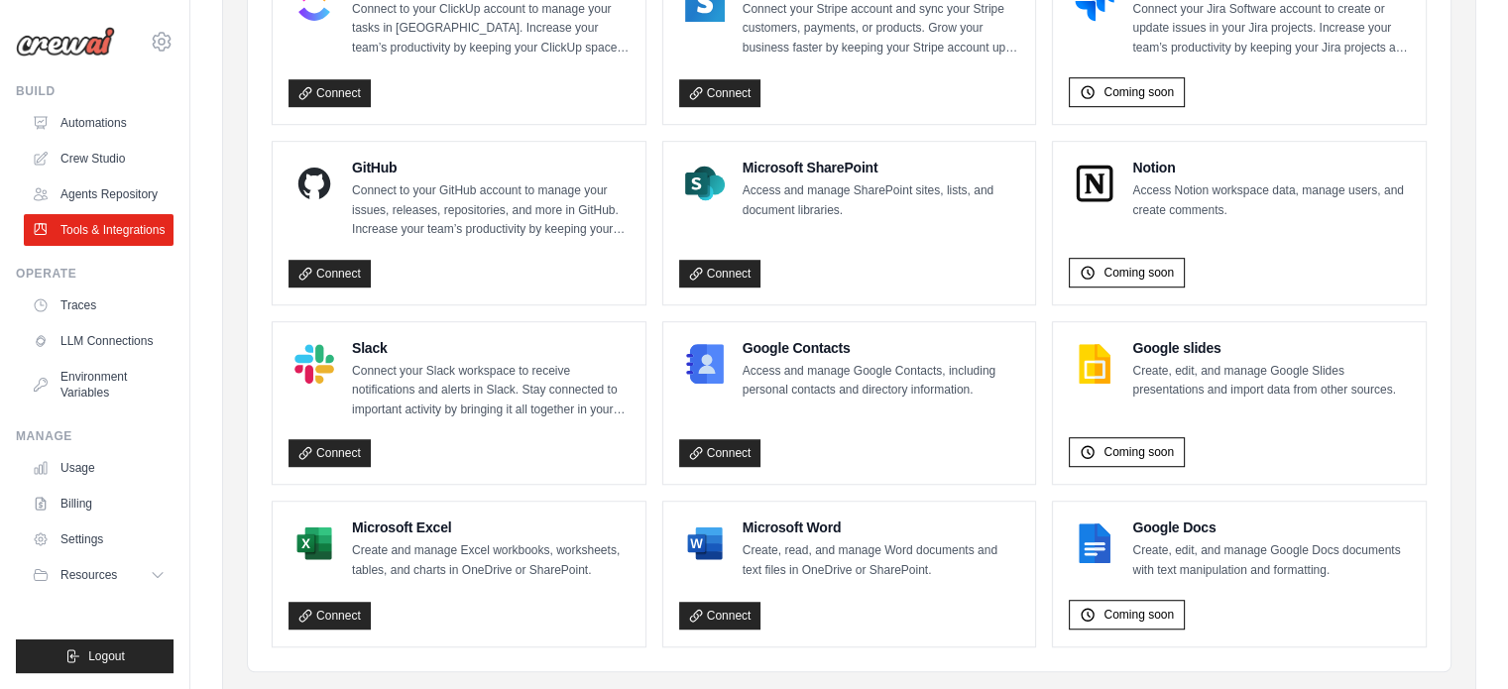
scroll to position [1288, 0]
